Goal: Entertainment & Leisure: Consume media (video, audio)

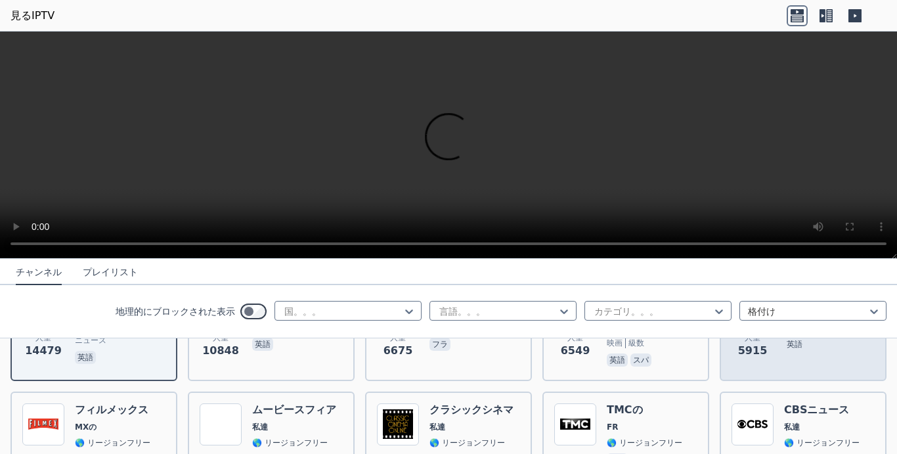
scroll to position [263, 0]
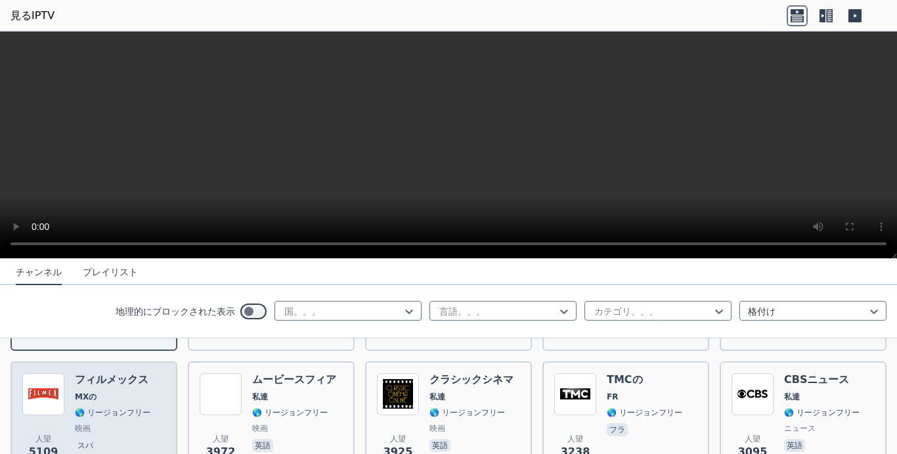
click at [96, 373] on h6 "フィルメックス" at bounding box center [113, 379] width 76 height 13
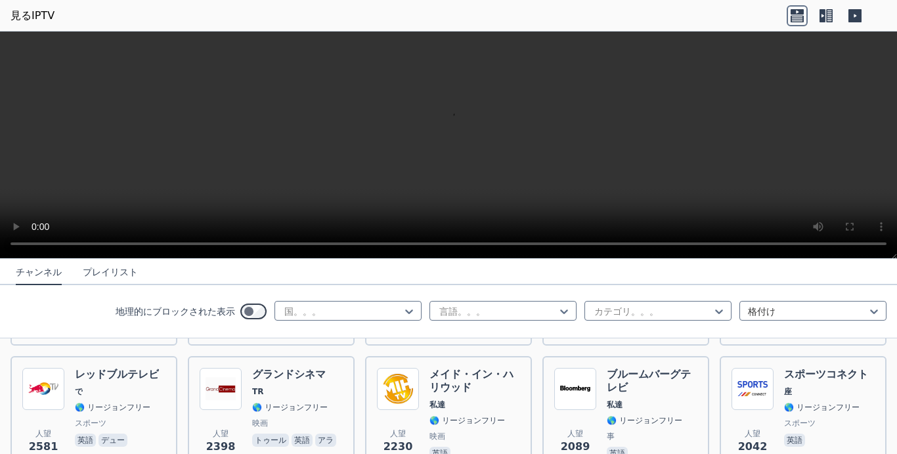
scroll to position [657, 0]
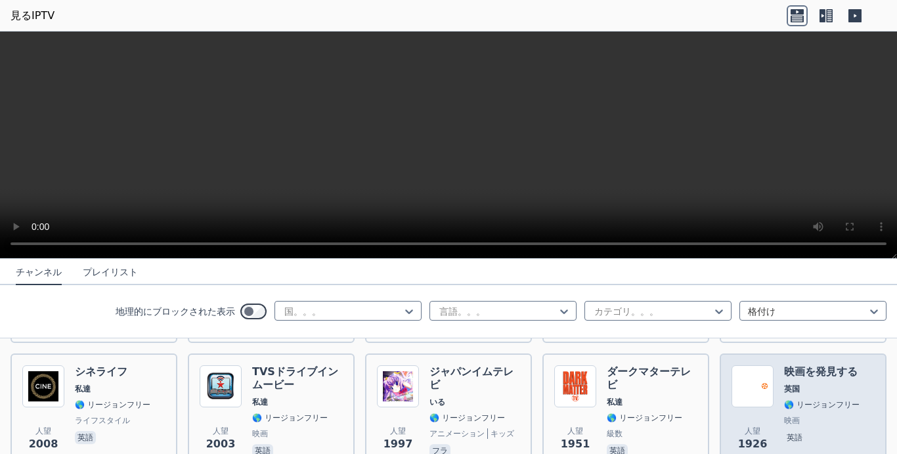
click at [769, 365] on div "人望 [DATE] 映画を発見する 英国 🌎 リージョンフリー 映画 英語" at bounding box center [803, 412] width 143 height 95
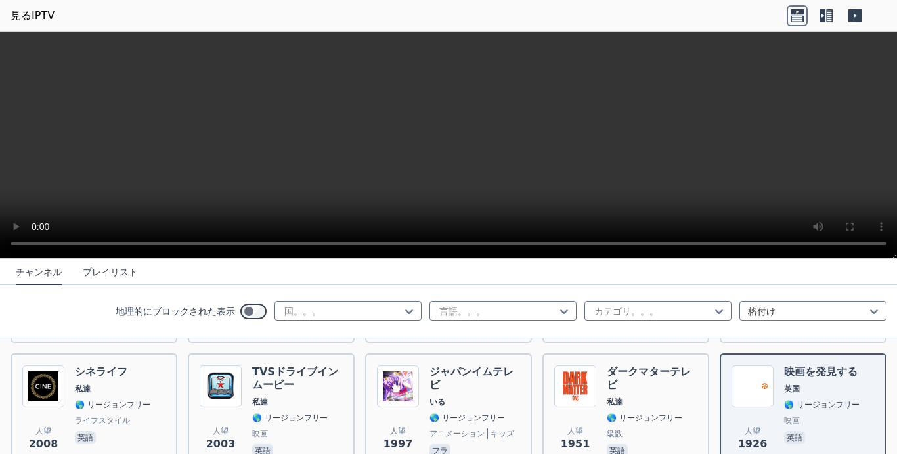
click at [424, 187] on video at bounding box center [448, 145] width 897 height 227
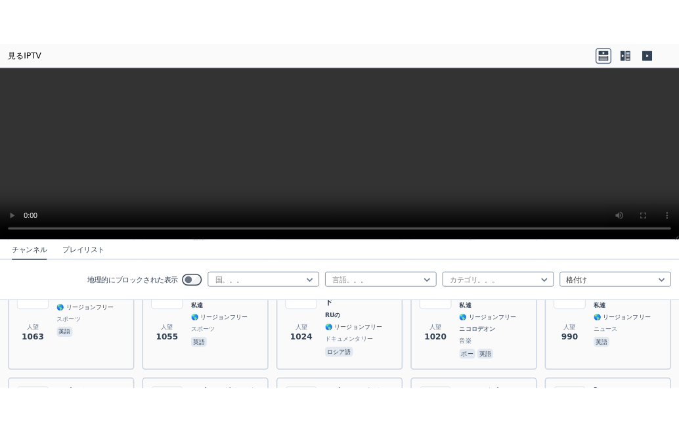
scroll to position [1642, 0]
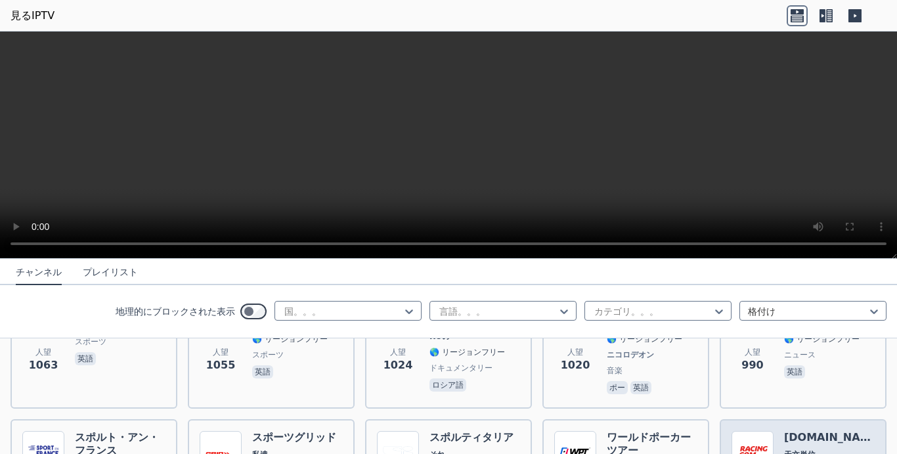
click at [784, 431] on h6 "[DOMAIN_NAME]" at bounding box center [829, 437] width 91 height 13
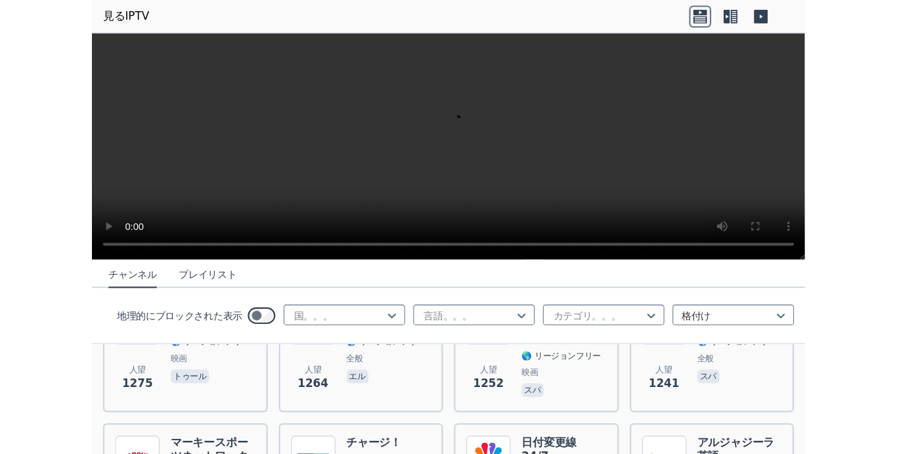
scroll to position [1900, 0]
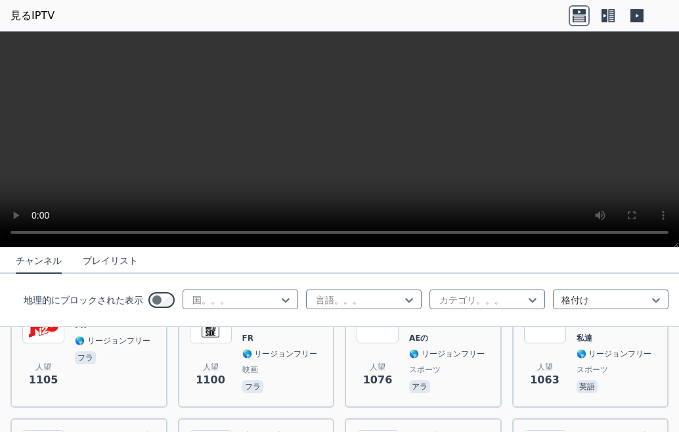
drag, startPoint x: 628, startPoint y: 0, endPoint x: 380, endPoint y: 18, distance: 248.3
click at [380, 18] on header "見るIPTV" at bounding box center [339, 16] width 679 height 32
drag, startPoint x: 323, startPoint y: 21, endPoint x: 337, endPoint y: 12, distance: 17.1
click at [323, 21] on header "見るIPTV" at bounding box center [339, 16] width 679 height 32
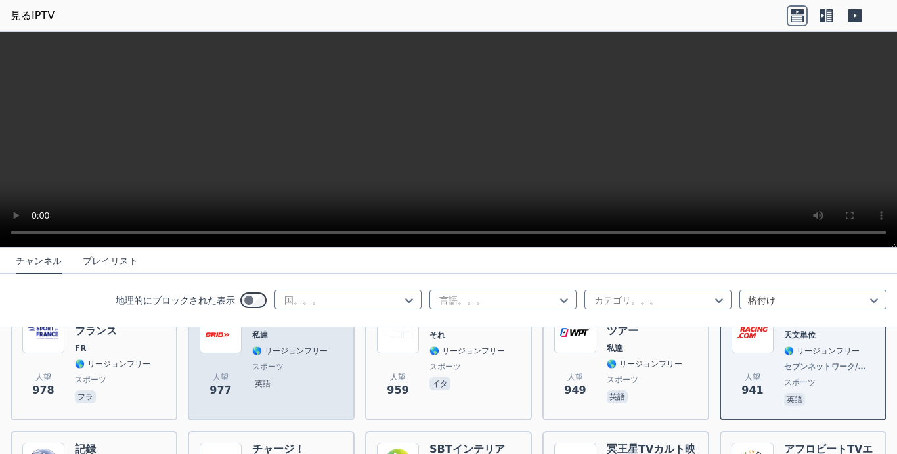
scroll to position [1774, 0]
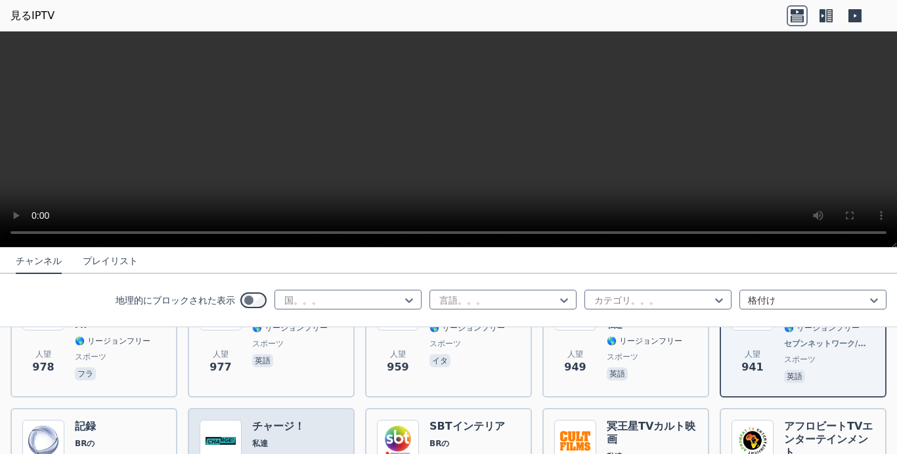
click at [267, 420] on h6 "チャージ！" at bounding box center [290, 426] width 76 height 13
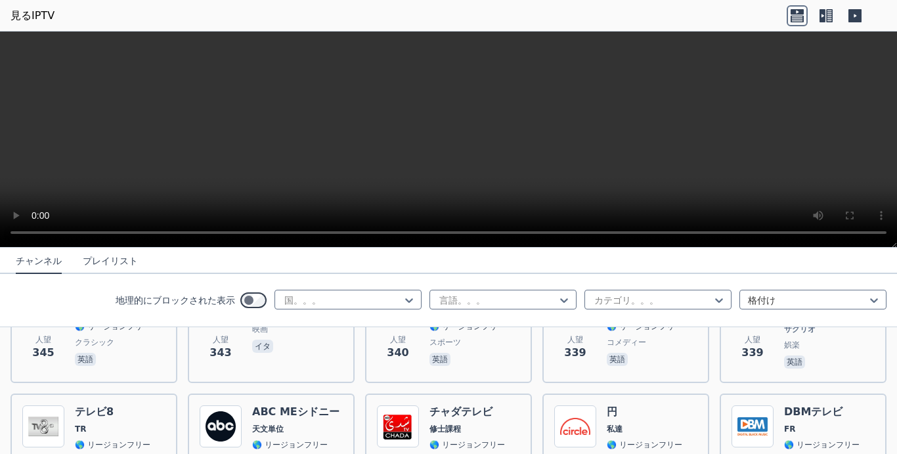
scroll to position [6477, 0]
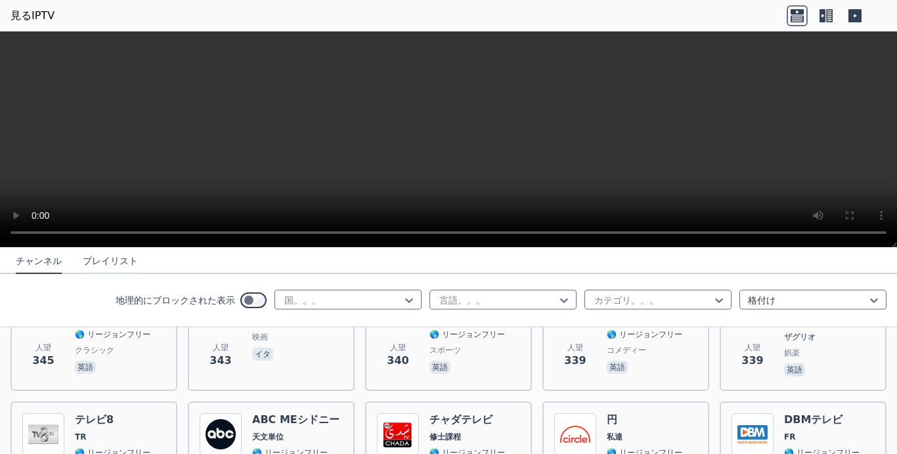
drag, startPoint x: 96, startPoint y: 373, endPoint x: 104, endPoint y: 382, distance: 12.1
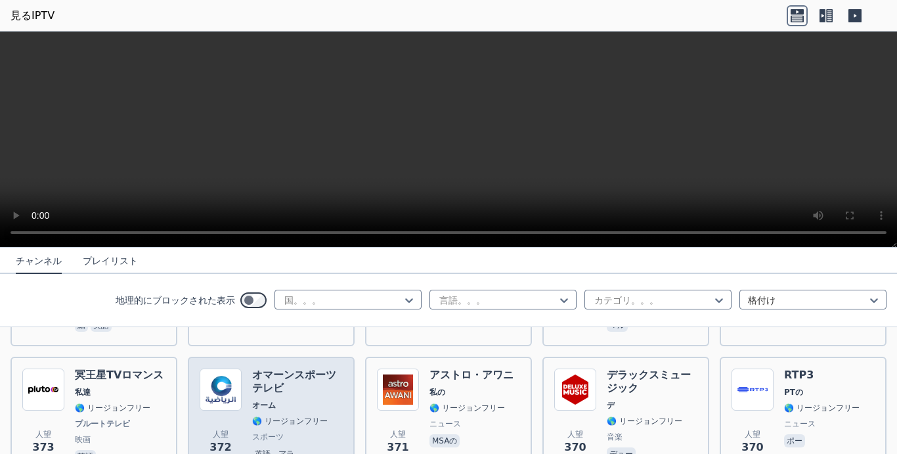
scroll to position [5741, 0]
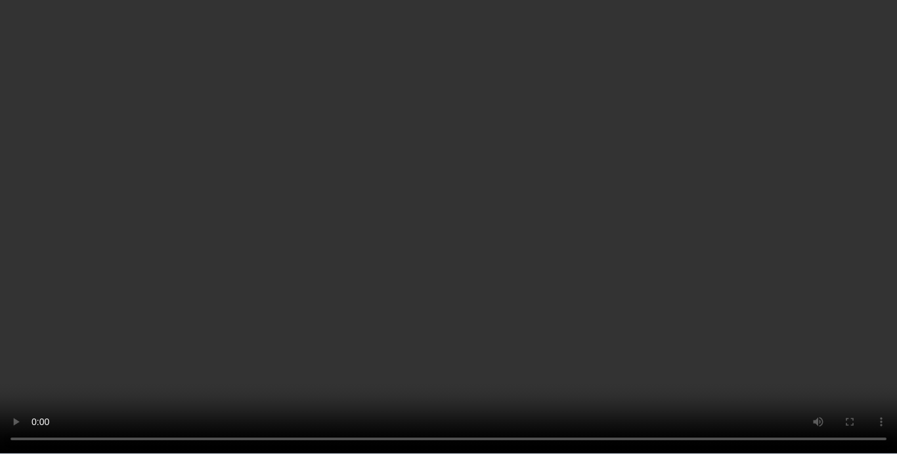
scroll to position [1812, 0]
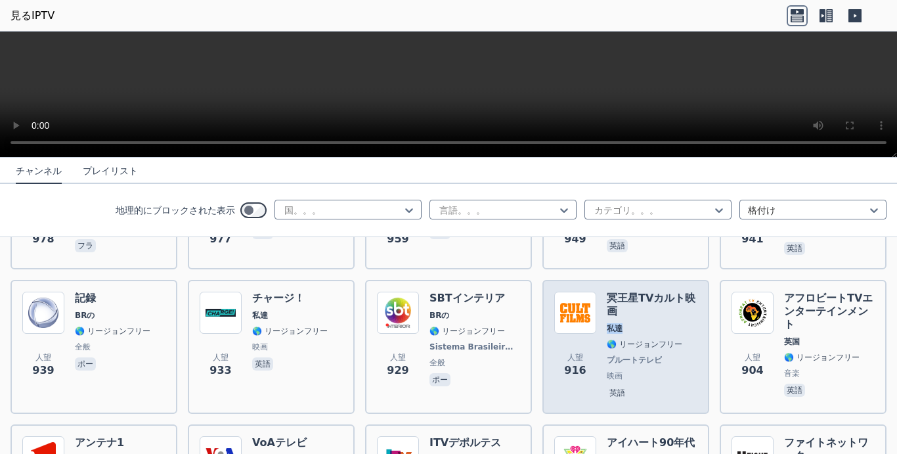
click at [614, 292] on div "冥王星TVカルト映画 私達 🌎 リージョンフリー プルートテレビ 映画 英語" at bounding box center [652, 347] width 91 height 110
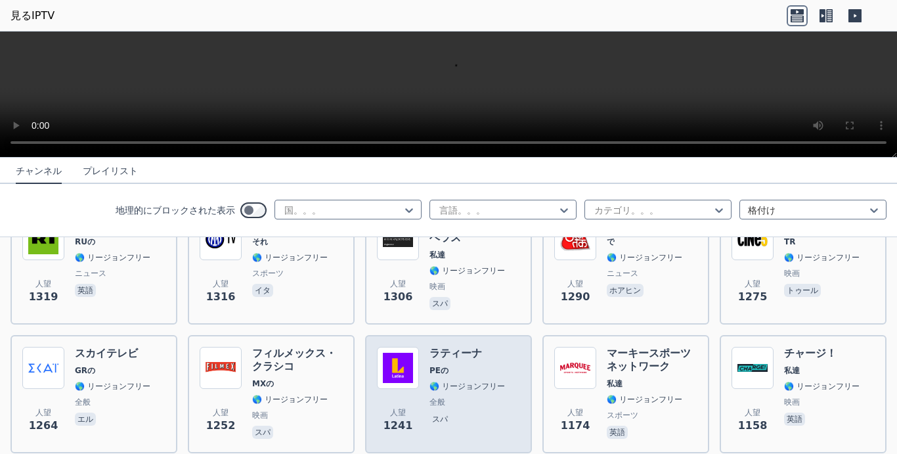
scroll to position [1155, 0]
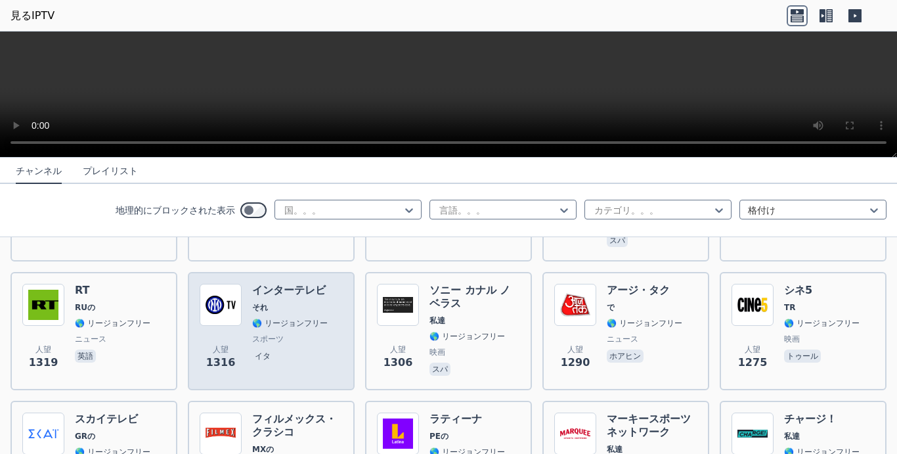
click at [263, 284] on h6 "インターテレビ" at bounding box center [290, 290] width 76 height 13
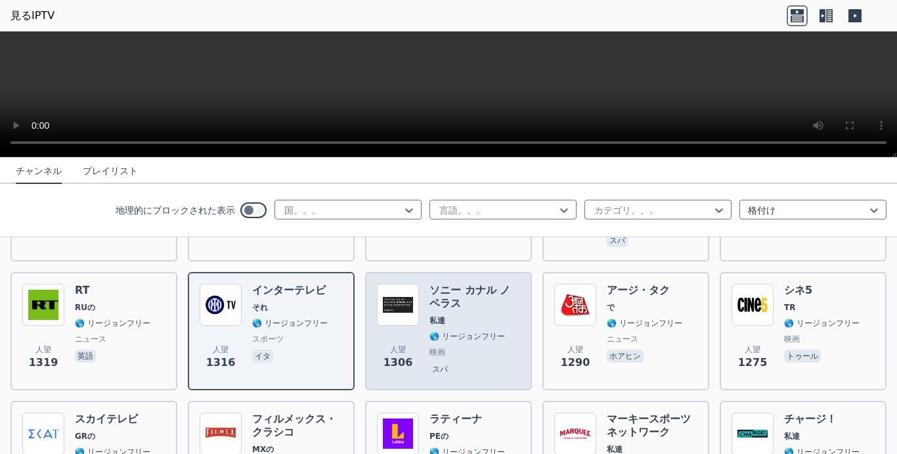
click at [453, 284] on div "ソニー カナル ノベラス 私達 🌎 リージョンフリー 映画 スパ" at bounding box center [475, 331] width 91 height 95
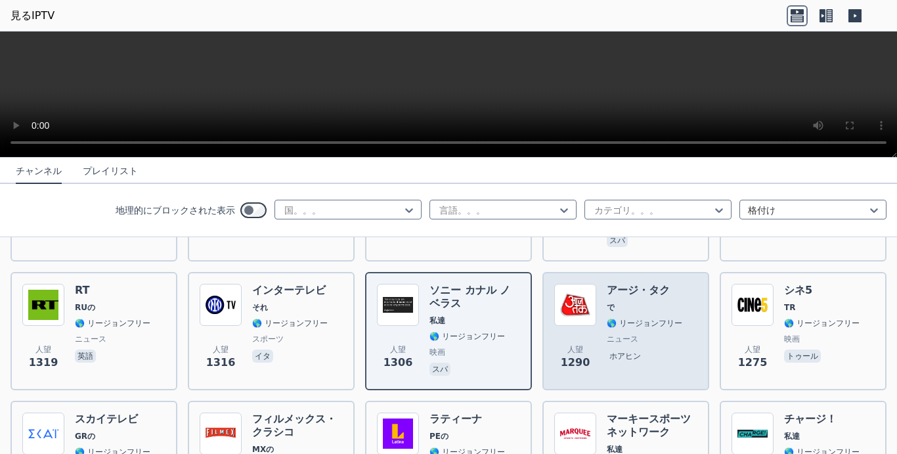
click at [627, 284] on h6 "アージ・タク" at bounding box center [645, 290] width 76 height 13
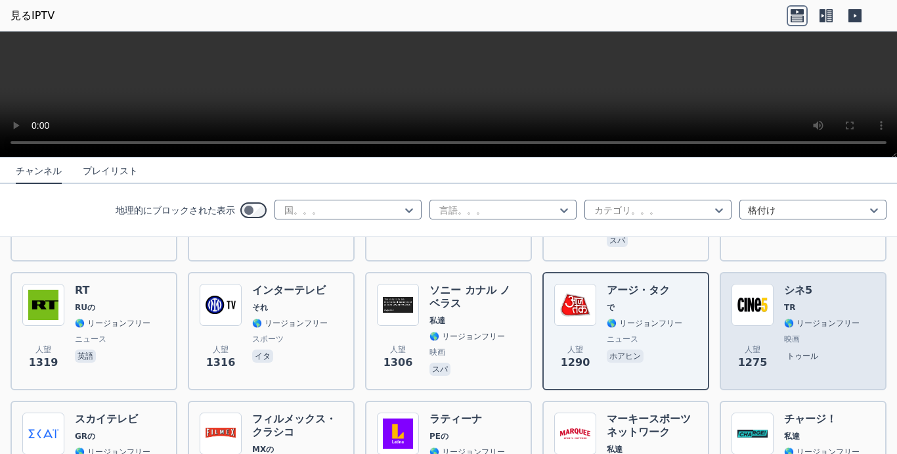
click at [788, 284] on h6 "シネ5" at bounding box center [822, 290] width 76 height 13
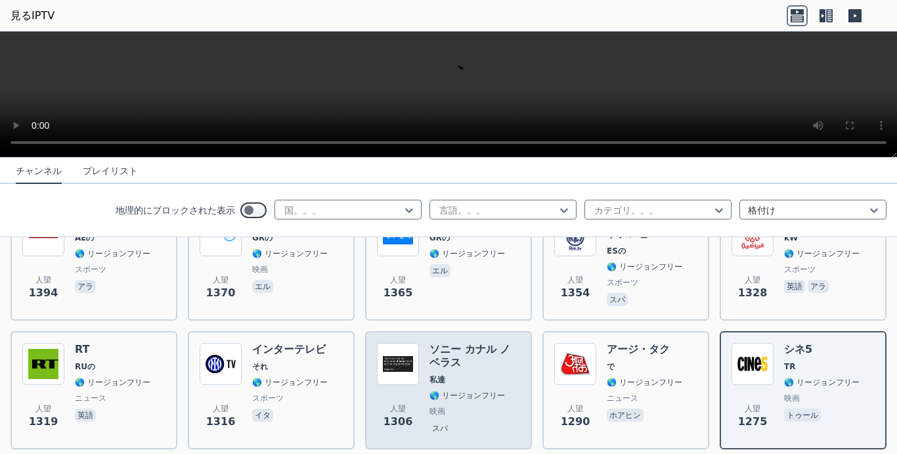
scroll to position [1024, 0]
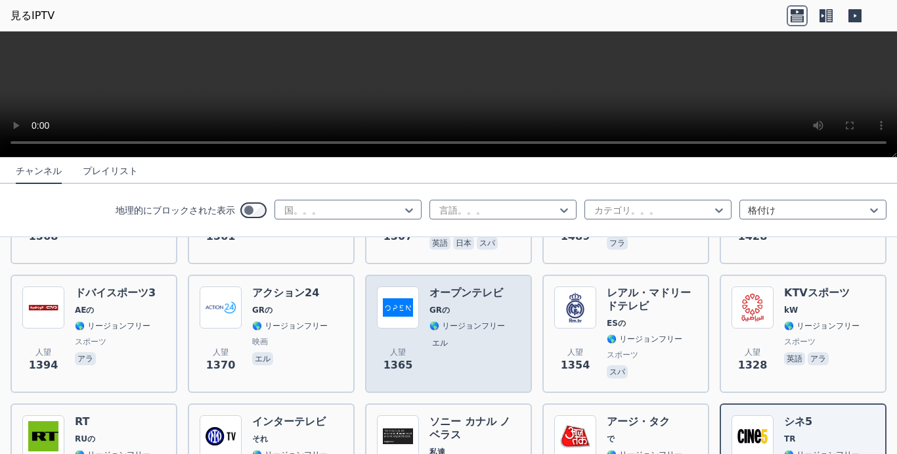
click at [430, 286] on div "オープンテレビ GRの 🌎 リージョンフリー エル" at bounding box center [468, 333] width 76 height 95
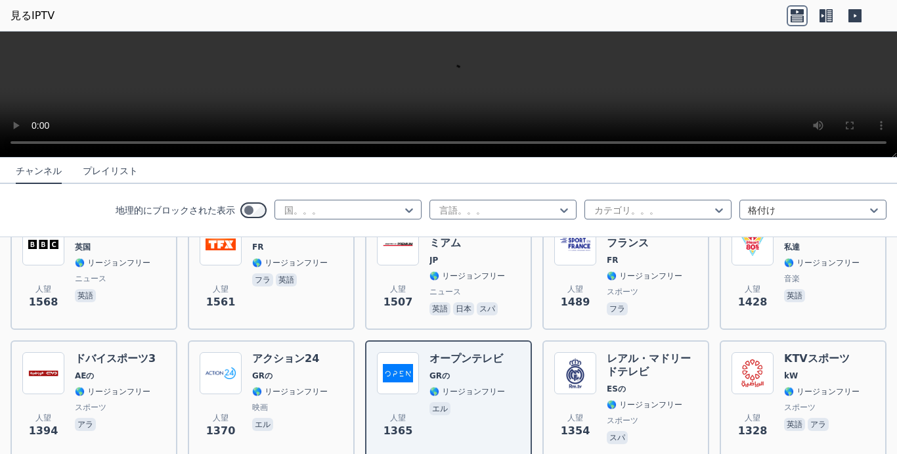
scroll to position [892, 0]
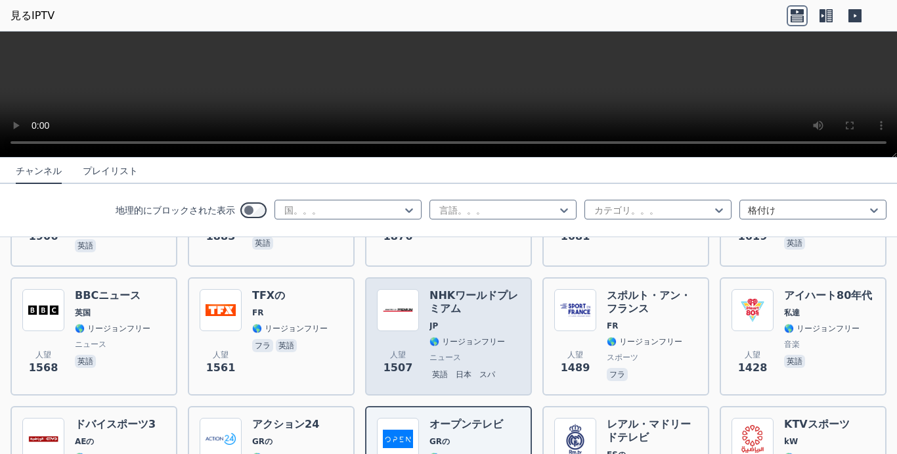
click at [445, 289] on h6 "NHKワールドプレミアム" at bounding box center [475, 302] width 91 height 26
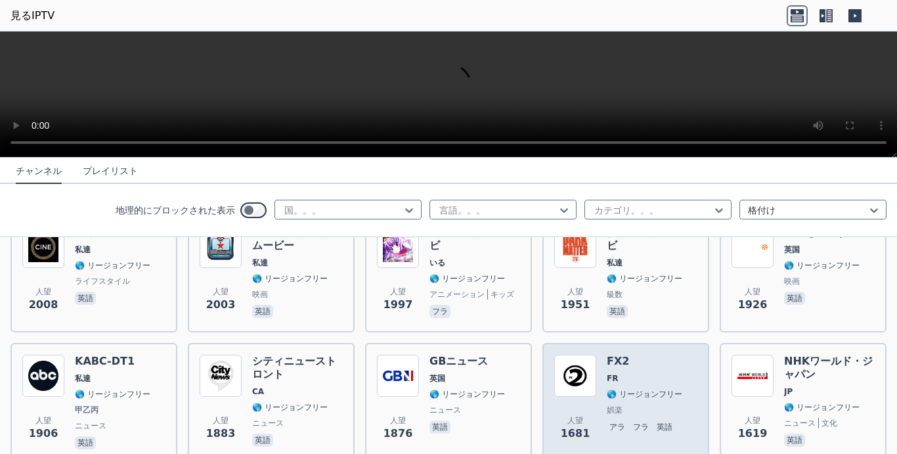
scroll to position [629, 0]
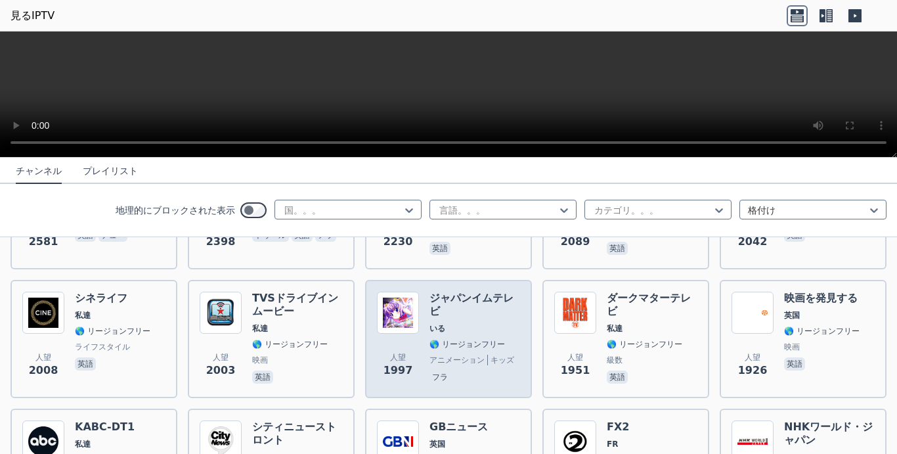
click at [440, 292] on h6 "ジャパンイムテレビ" at bounding box center [475, 305] width 91 height 26
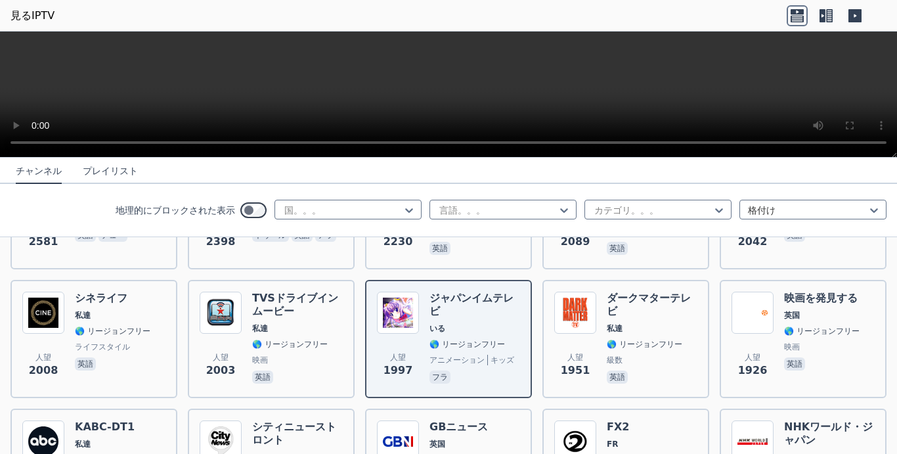
click at [88, 168] on button "プレイリスト" at bounding box center [110, 171] width 55 height 25
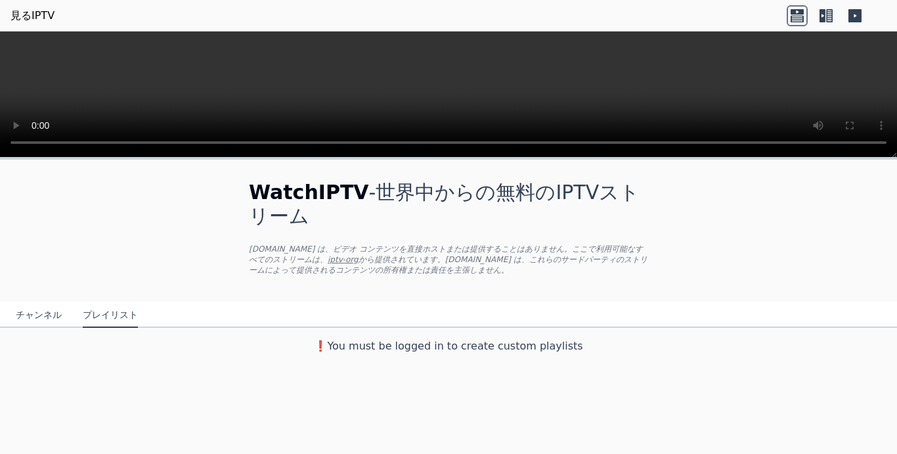
scroll to position [0, 0]
click at [32, 303] on button "チャンネル" at bounding box center [39, 315] width 46 height 25
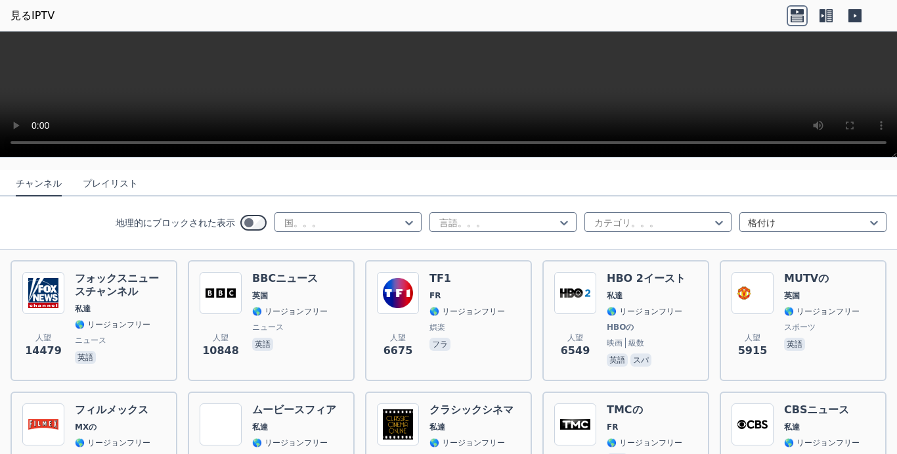
scroll to position [197, 0]
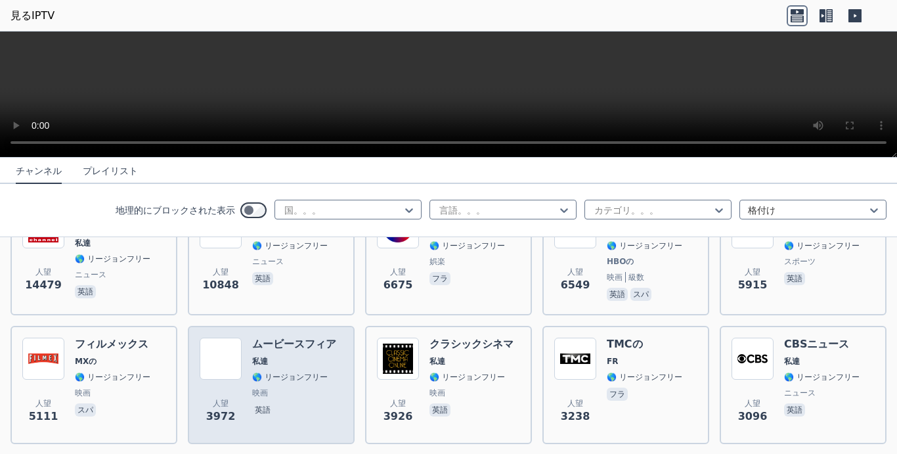
click at [279, 338] on h6 "ムービースフィア" at bounding box center [294, 344] width 84 height 13
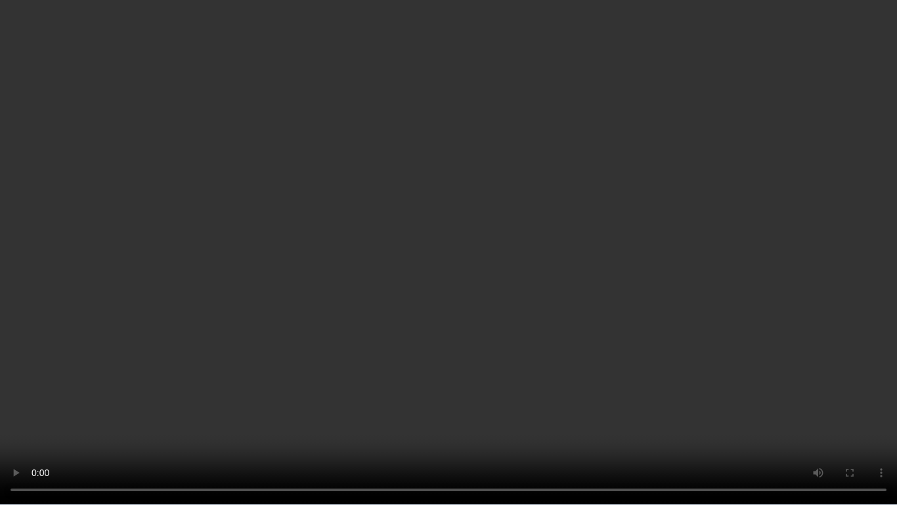
click at [731, 370] on video at bounding box center [448, 252] width 897 height 505
drag, startPoint x: 731, startPoint y: 371, endPoint x: 701, endPoint y: 380, distance: 30.8
click at [730, 371] on video at bounding box center [448, 252] width 897 height 505
